Goal: Information Seeking & Learning: Find specific fact

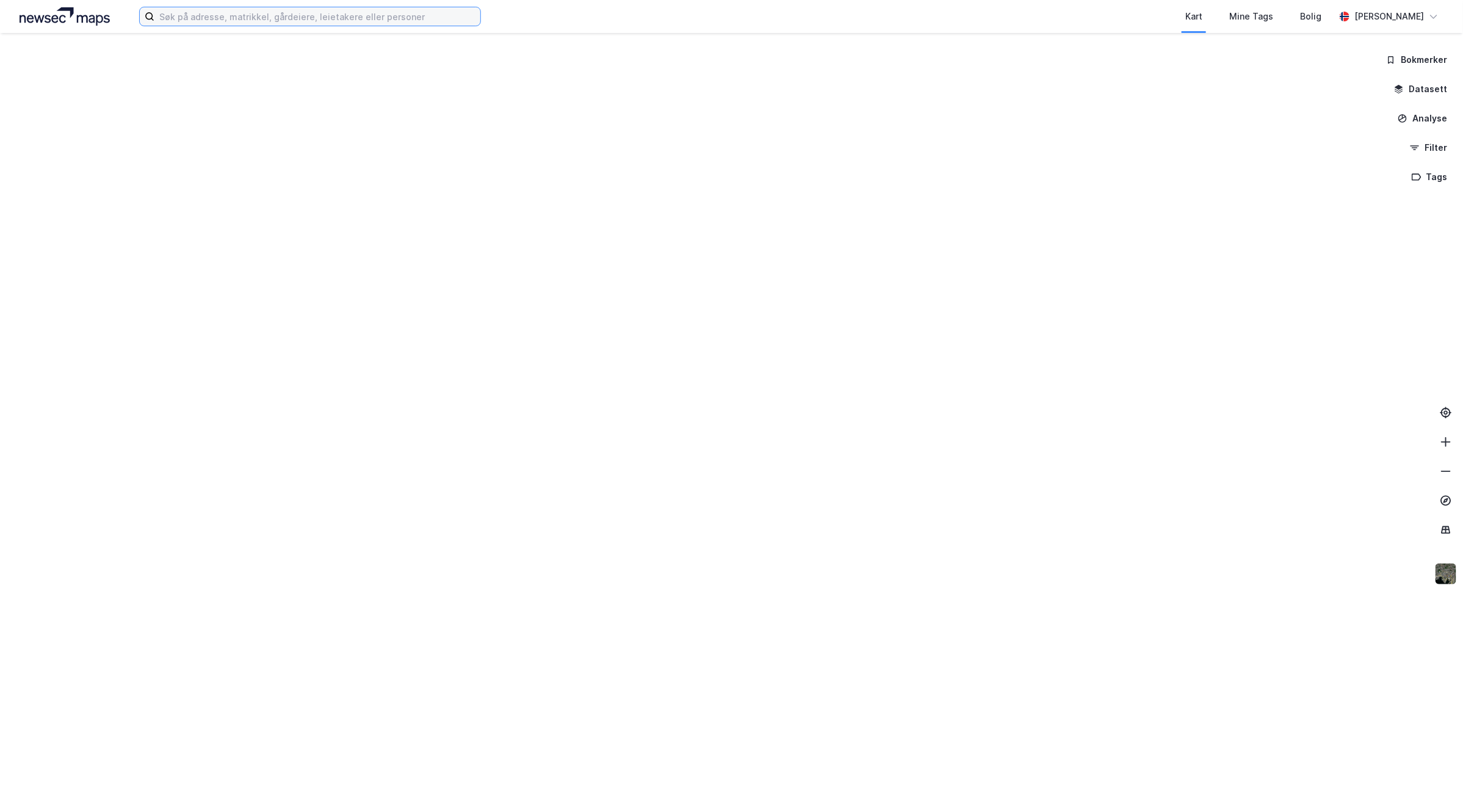
click at [345, 13] on input at bounding box center [317, 17] width 326 height 19
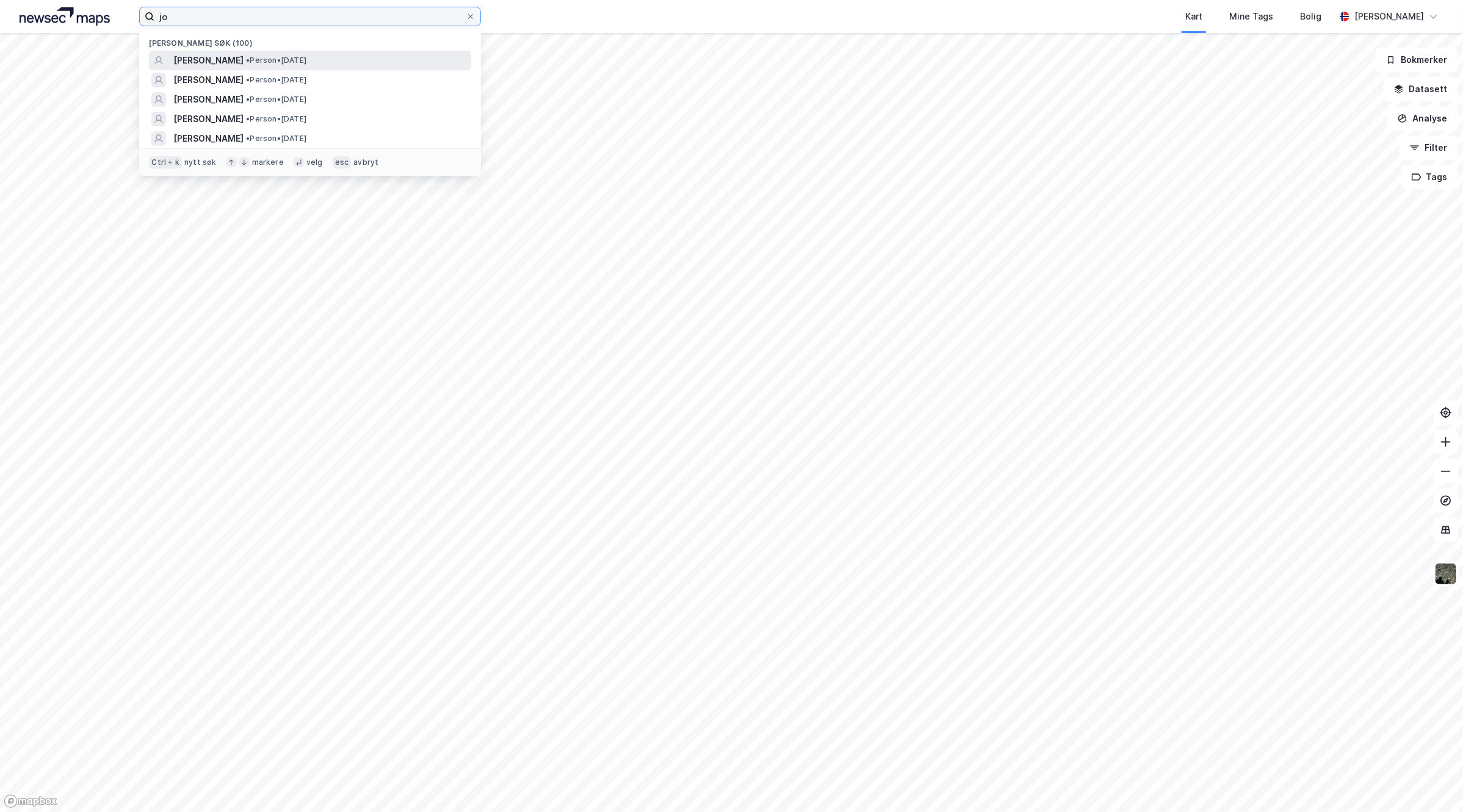
type input "jo"
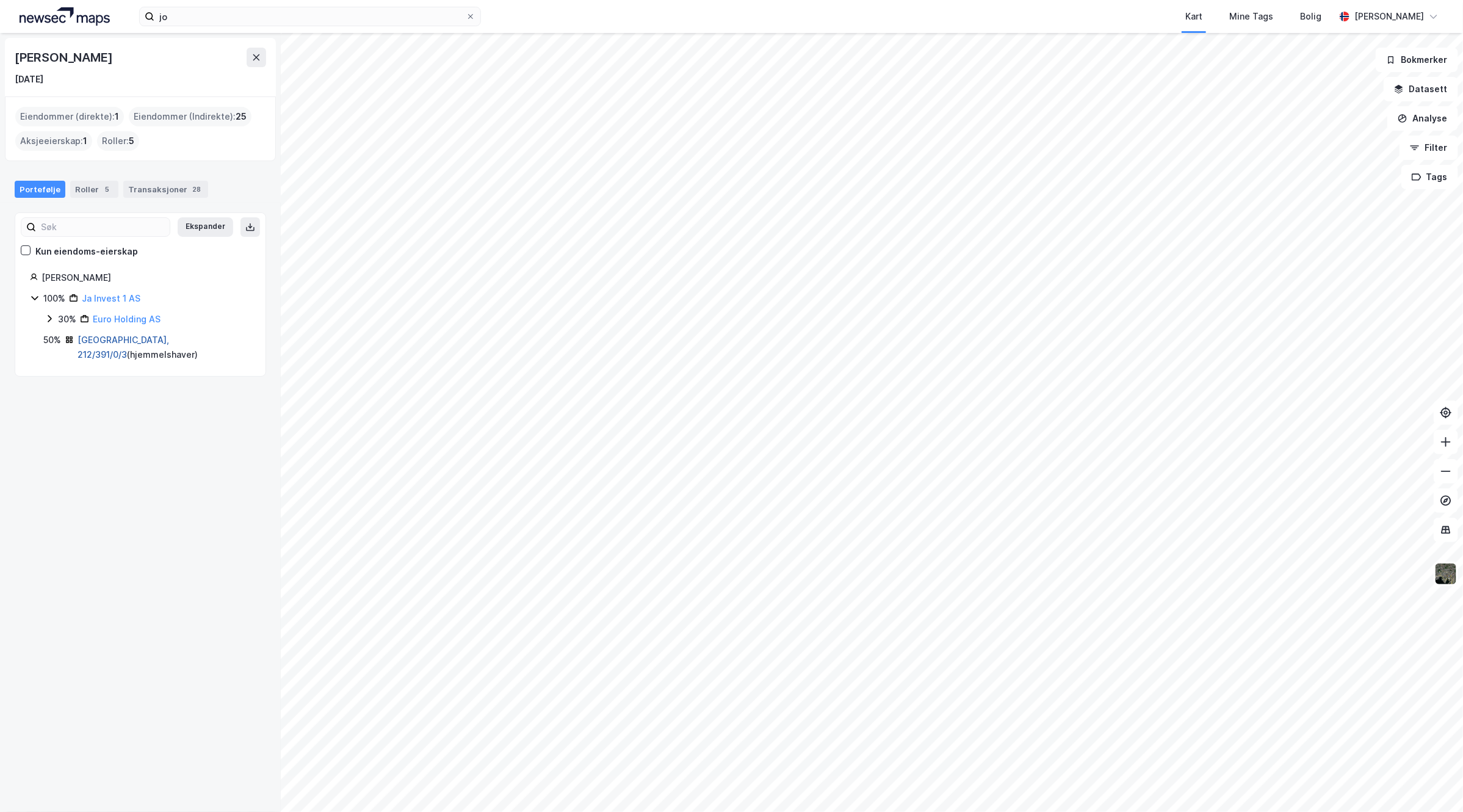
click at [115, 338] on link "[GEOGRAPHIC_DATA], 212/391/0/3" at bounding box center [123, 347] width 92 height 25
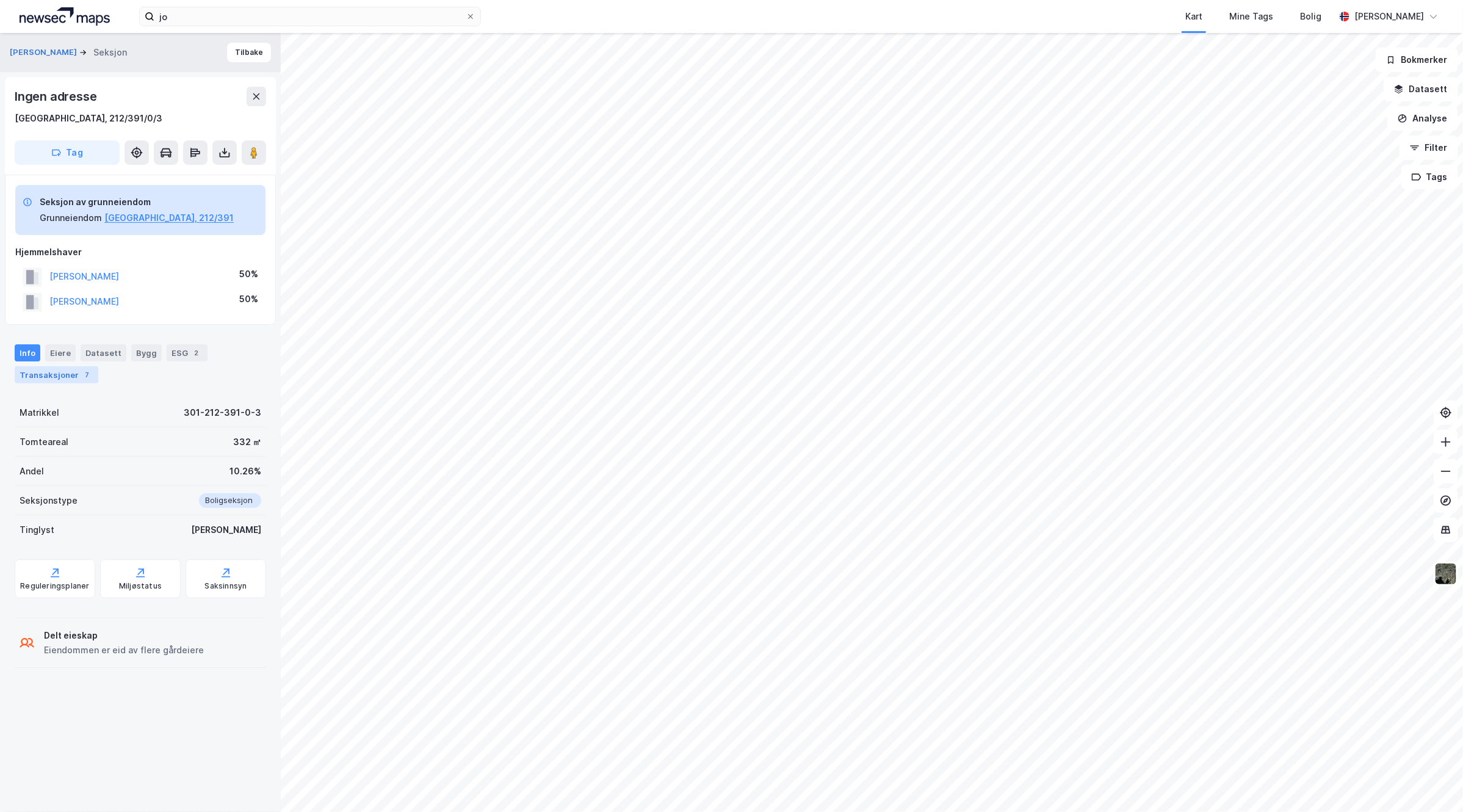
click at [81, 373] on div "7" at bounding box center [87, 374] width 12 height 12
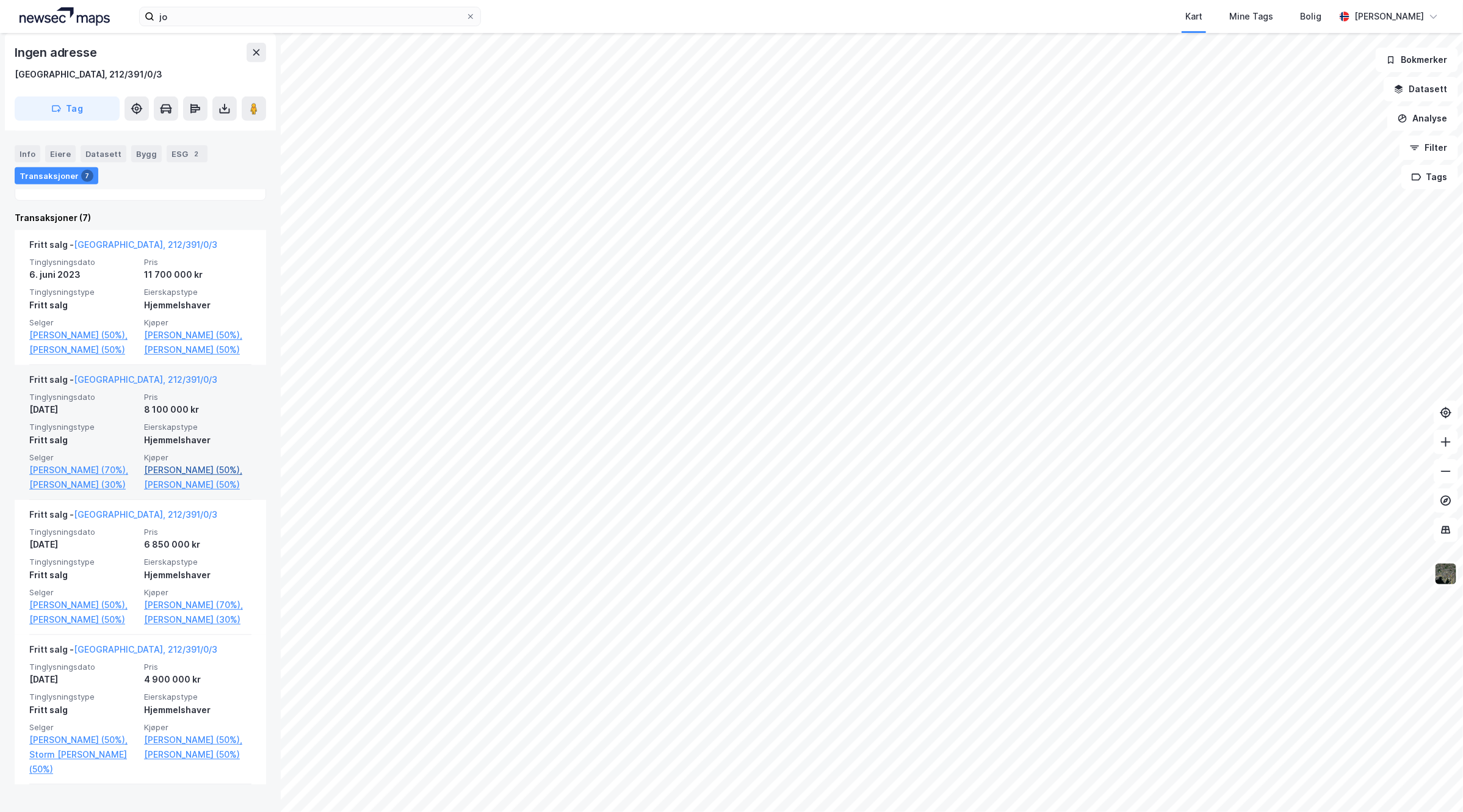
scroll to position [305, 0]
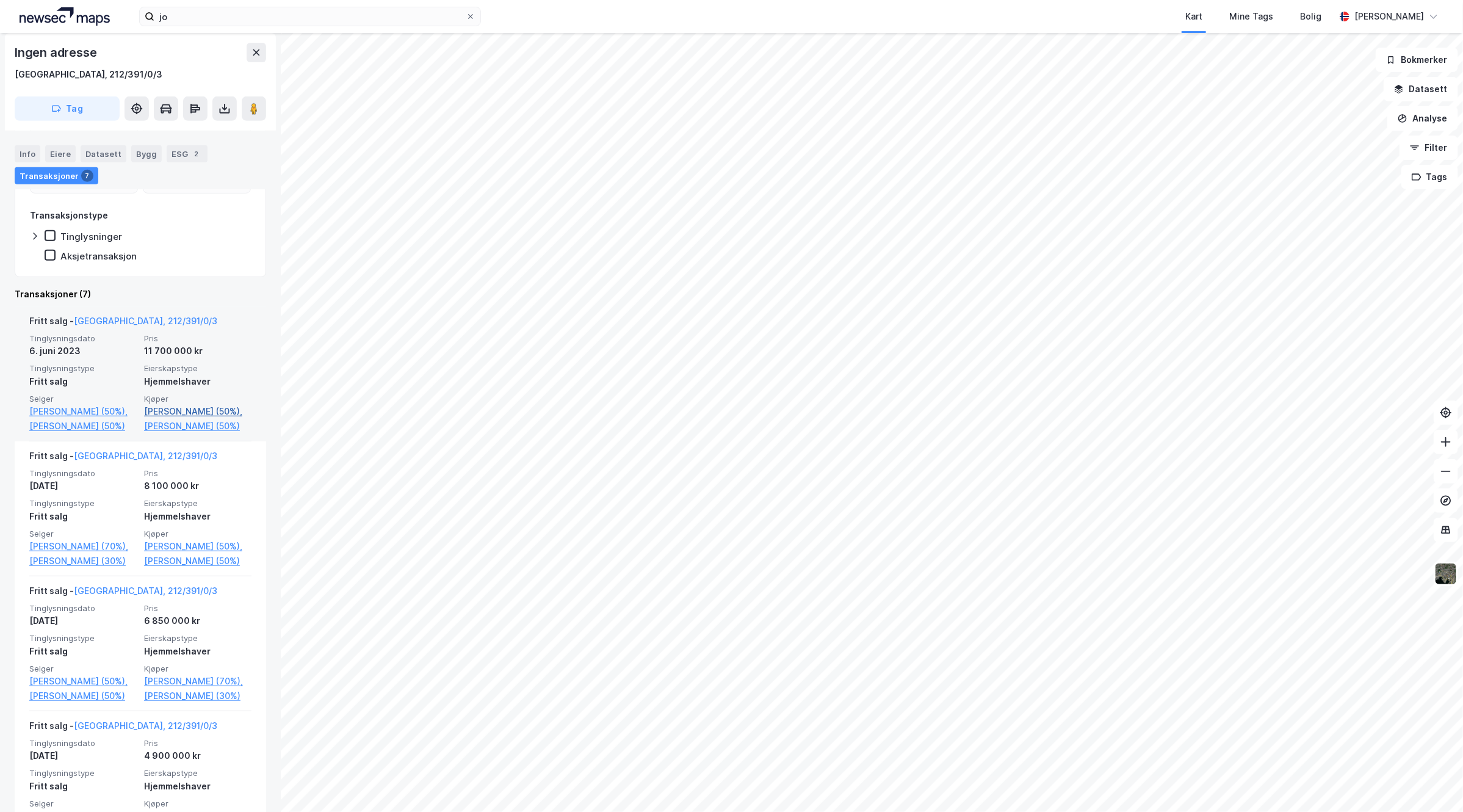
click at [196, 411] on link "[PERSON_NAME] (50%)," at bounding box center [197, 412] width 108 height 15
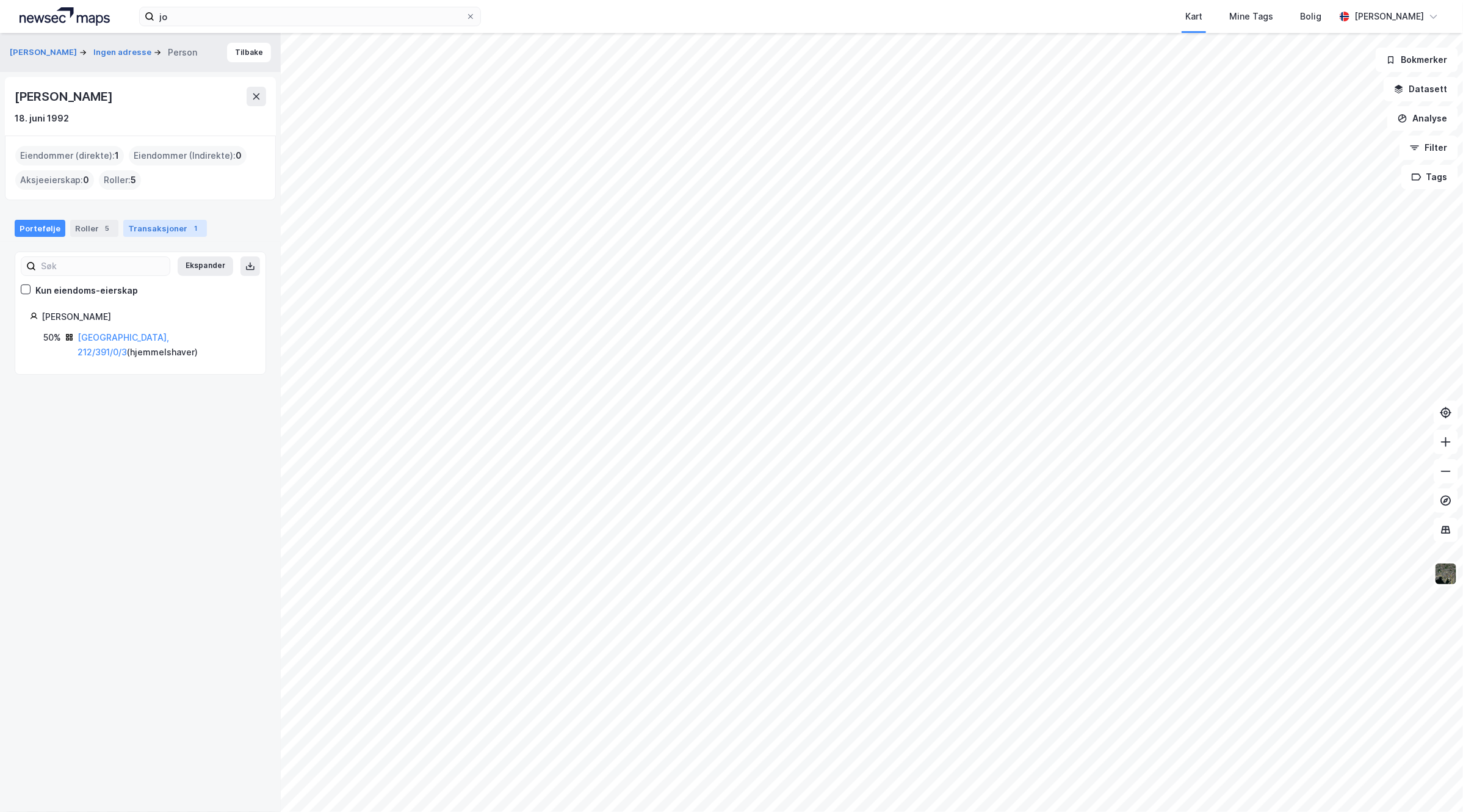
click at [160, 225] on div "Transaksjoner 1" at bounding box center [165, 228] width 83 height 17
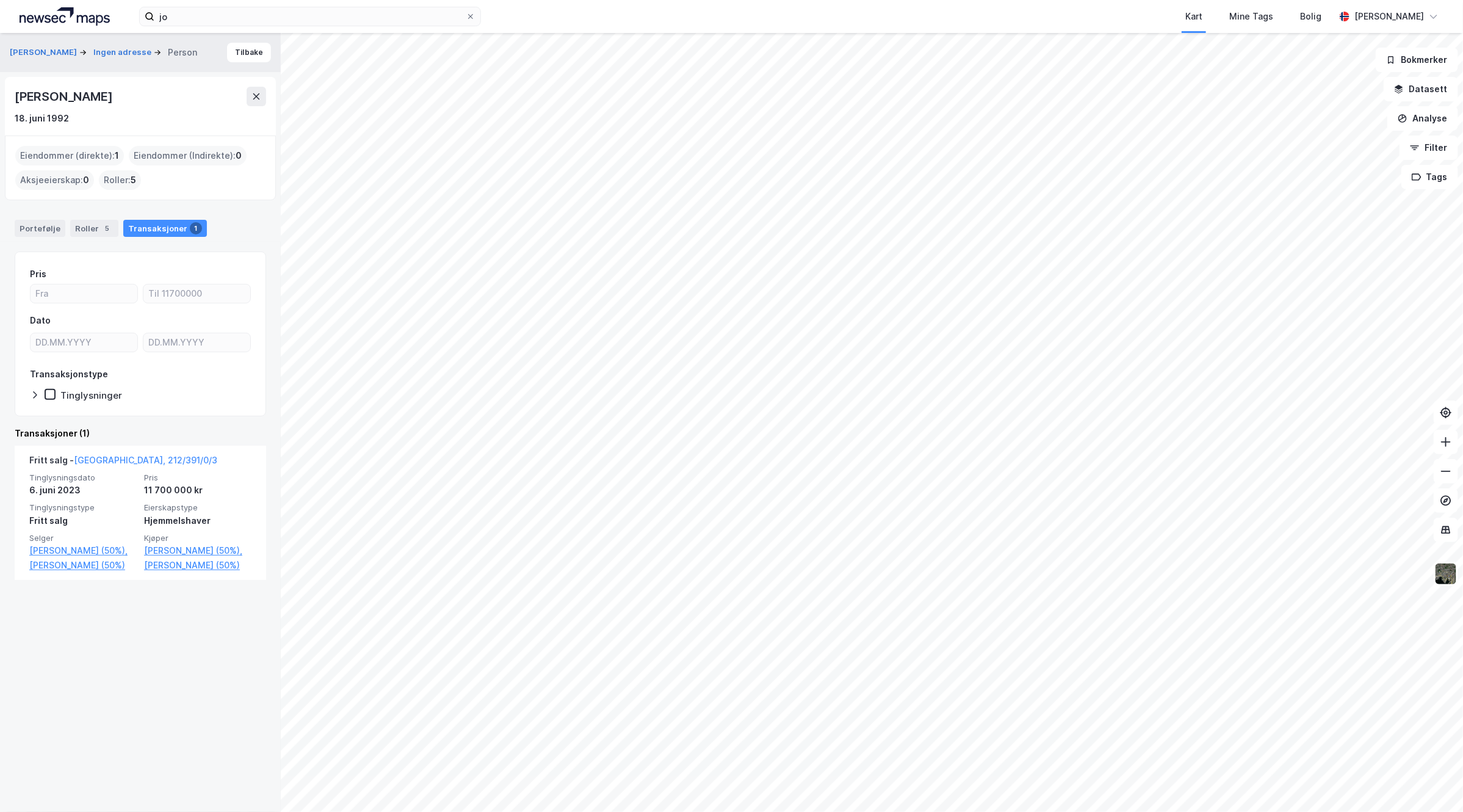
drag, startPoint x: 180, startPoint y: 92, endPoint x: 10, endPoint y: 96, distance: 170.0
click at [10, 96] on div "[PERSON_NAME] [DATE]" at bounding box center [140, 106] width 271 height 59
copy div "[PERSON_NAME]"
